Goal: Transaction & Acquisition: Purchase product/service

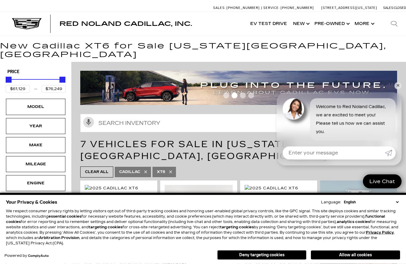
scroll to position [5, 0]
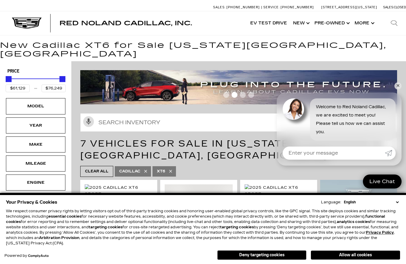
click at [39, 103] on div "Model" at bounding box center [36, 106] width 30 height 7
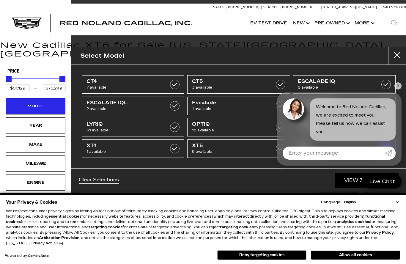
click at [230, 107] on span "1 available" at bounding box center [231, 109] width 79 height 6
type input "$132,658"
checkbox input "true"
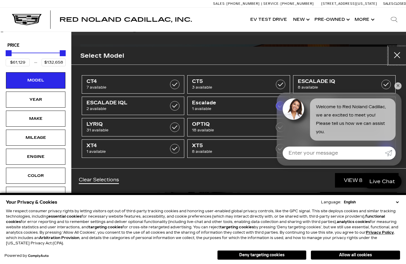
click at [398, 57] on button "Close" at bounding box center [397, 56] width 18 height 18
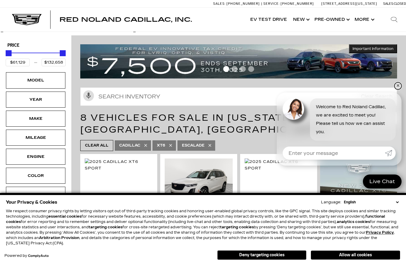
click at [400, 86] on link "✕" at bounding box center [397, 85] width 7 height 7
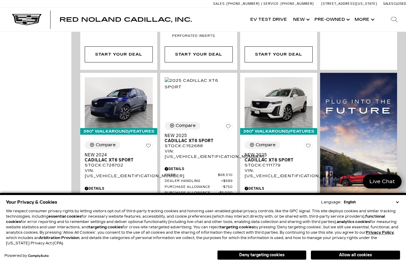
scroll to position [404, 0]
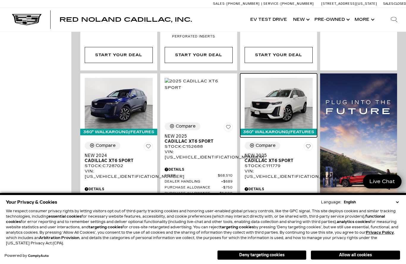
click at [281, 103] on img at bounding box center [279, 103] width 68 height 51
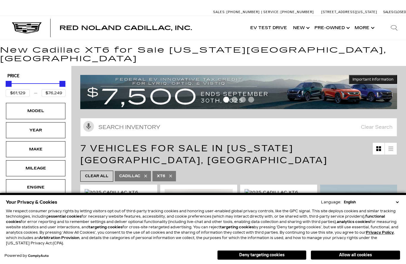
click at [46, 103] on div "Model" at bounding box center [35, 111] width 59 height 16
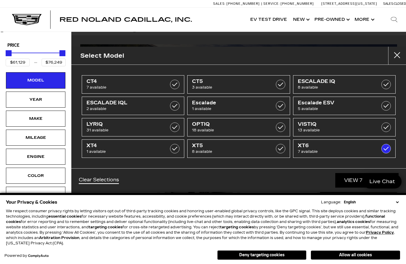
click at [231, 110] on span "1 available" at bounding box center [231, 109] width 79 height 6
type input "$132,658"
checkbox input "true"
click at [283, 150] on label at bounding box center [281, 149] width 10 height 10
type input "$56,631"
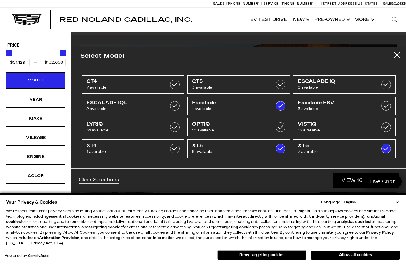
checkbox input "true"
click at [168, 126] on link "LYRIQ 31 available" at bounding box center [133, 127] width 103 height 18
click at [174, 129] on label at bounding box center [175, 127] width 10 height 10
checkbox input "false"
click at [107, 183] on link "Clear Selections" at bounding box center [99, 180] width 40 height 7
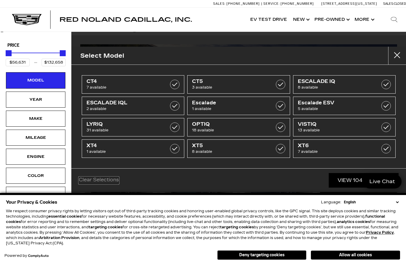
click at [108, 181] on link "Clear Selections" at bounding box center [99, 180] width 40 height 7
type input "$46,674"
type input "$179,434"
checkbox input "false"
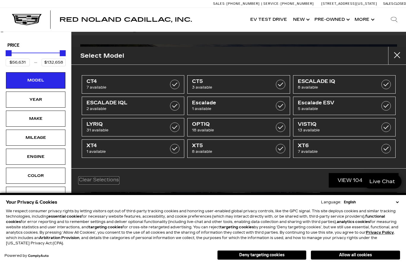
checkbox input "false"
click at [242, 104] on span "Escalade" at bounding box center [231, 103] width 79 height 6
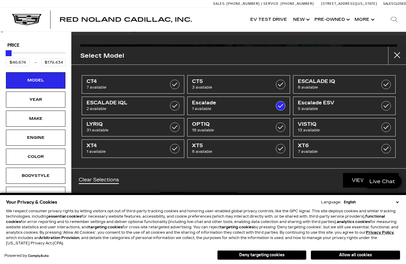
type input "$132,658"
checkbox input "true"
click at [360, 181] on link "View 1 Match" at bounding box center [371, 180] width 56 height 15
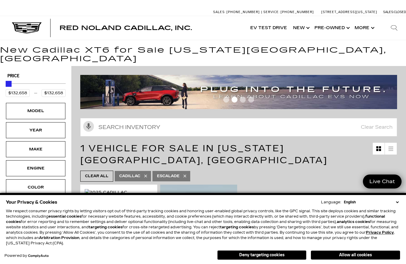
click at [334, 30] on link "Show Pre-Owned" at bounding box center [331, 28] width 40 height 24
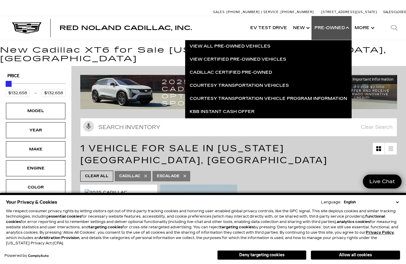
click at [279, 59] on link "View Certified Pre-Owned Vehicles" at bounding box center [268, 59] width 166 height 13
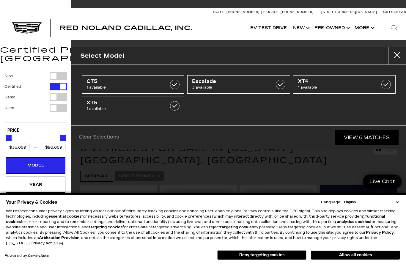
click at [244, 81] on span "Escalade" at bounding box center [231, 81] width 79 height 6
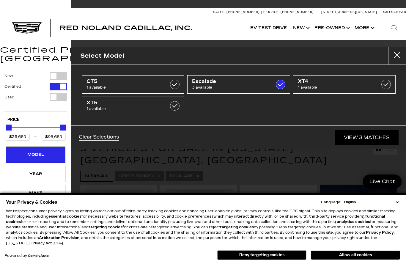
type input "$90,689"
checkbox input "true"
click at [364, 133] on link "View 3 Matches" at bounding box center [367, 137] width 64 height 15
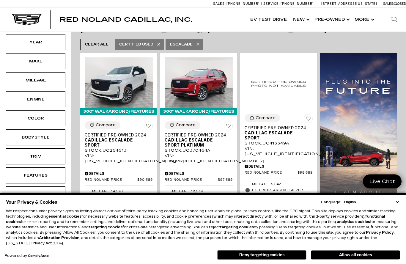
scroll to position [132, 0]
click at [118, 138] on span "Cadillac Escalade Sport" at bounding box center [117, 143] width 64 height 10
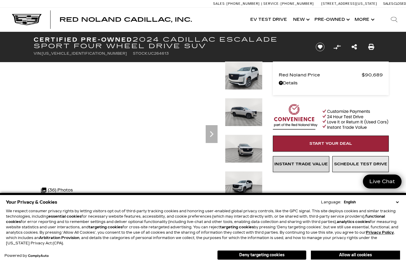
click at [306, 171] on link "Instant Trade Value" at bounding box center [301, 164] width 56 height 16
